Goal: Information Seeking & Learning: Find specific fact

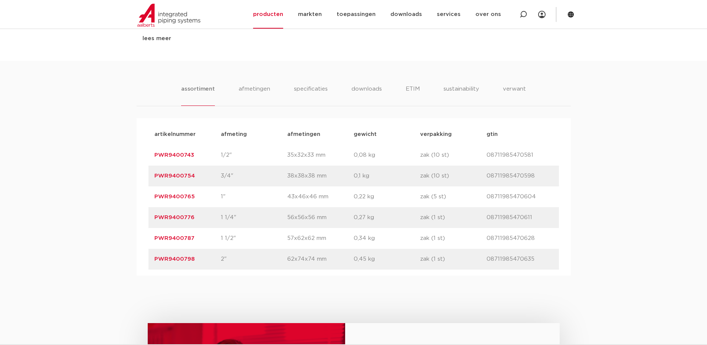
scroll to position [445, 0]
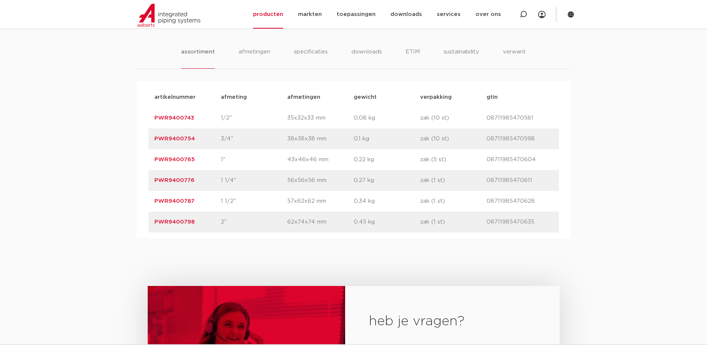
click at [178, 161] on link "PWR9400765" at bounding box center [174, 160] width 40 height 6
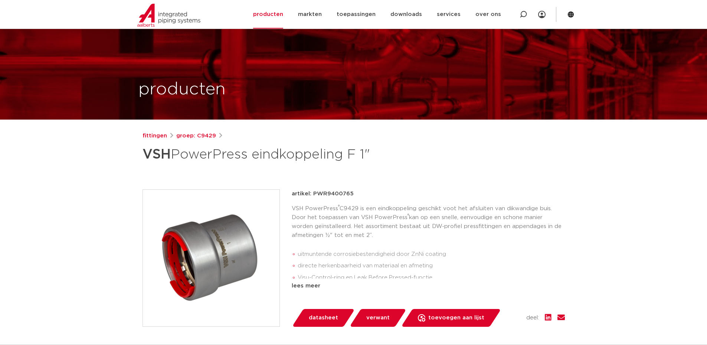
scroll to position [37, 0]
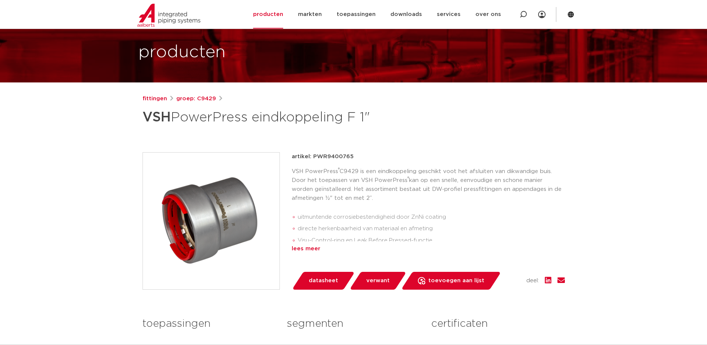
click at [308, 249] on div "lees meer" at bounding box center [428, 248] width 273 height 9
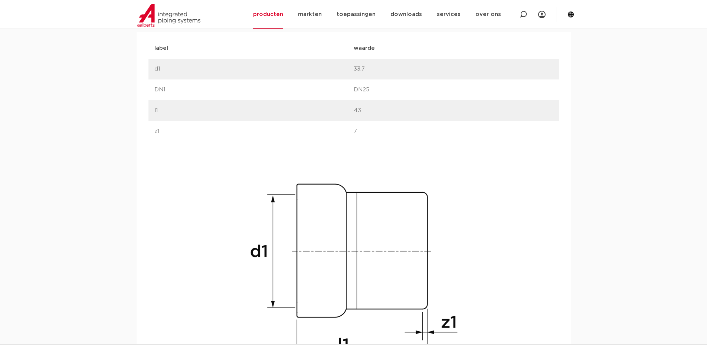
scroll to position [260, 0]
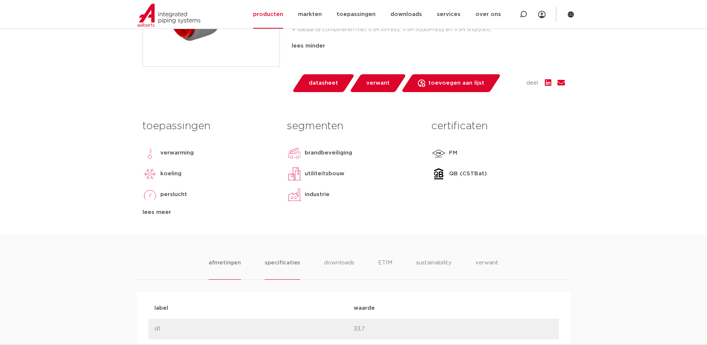
click at [274, 263] on li "specificaties" at bounding box center [283, 268] width 36 height 21
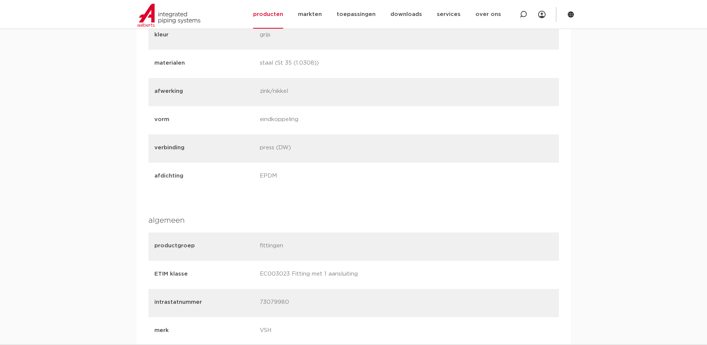
scroll to position [631, 0]
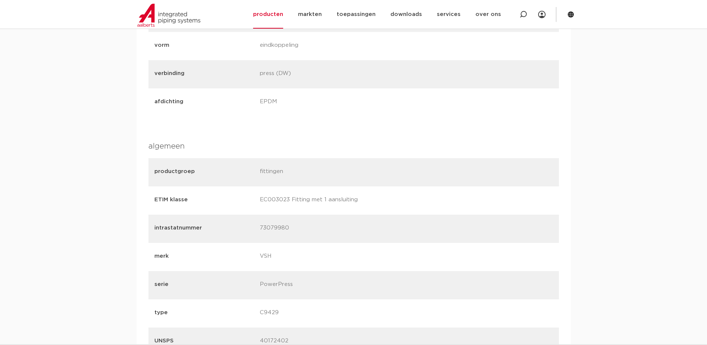
drag, startPoint x: 260, startPoint y: 228, endPoint x: 278, endPoint y: 227, distance: 18.2
click at [278, 227] on p "73079980" at bounding box center [310, 228] width 100 height 10
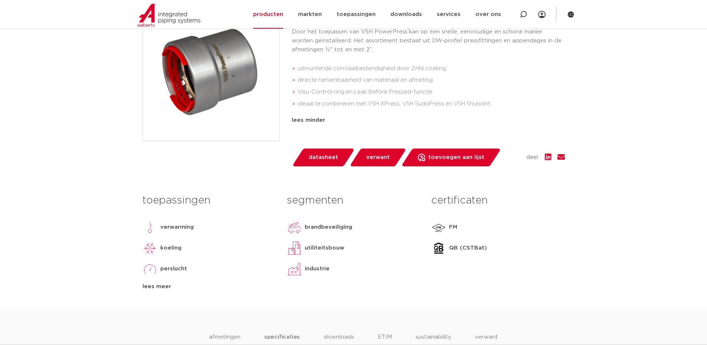
scroll to position [0, 0]
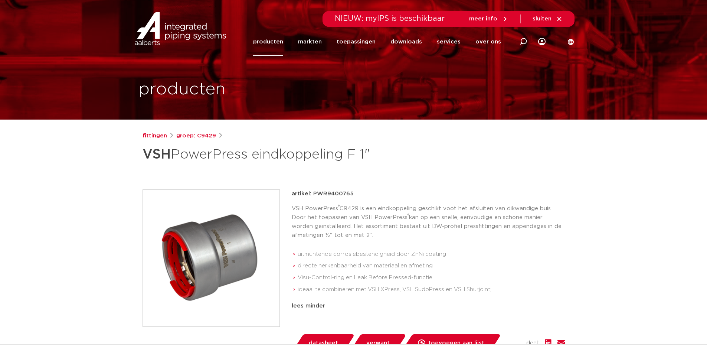
drag, startPoint x: 313, startPoint y: 192, endPoint x: 352, endPoint y: 192, distance: 38.6
click at [352, 192] on p "artikel: PWR9400765" at bounding box center [323, 193] width 62 height 9
copy p "PWR9400765"
